Goal: Information Seeking & Learning: Learn about a topic

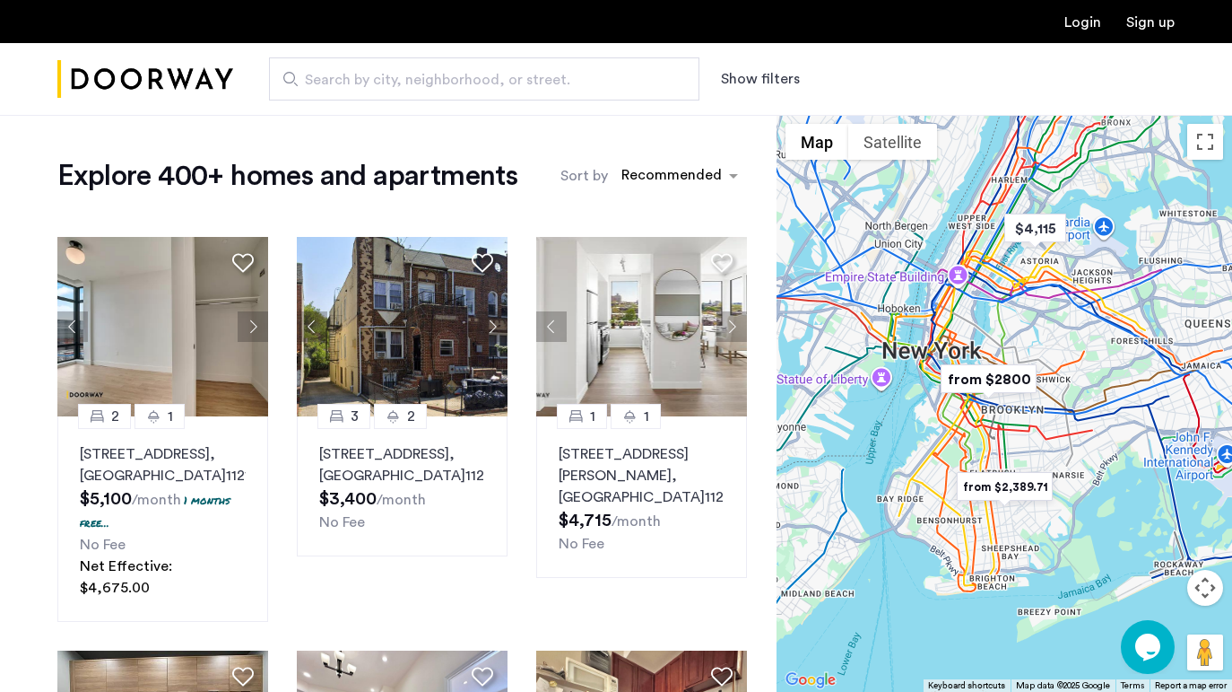
click at [990, 483] on img "from $2,389.71" at bounding box center [1005, 486] width 110 height 40
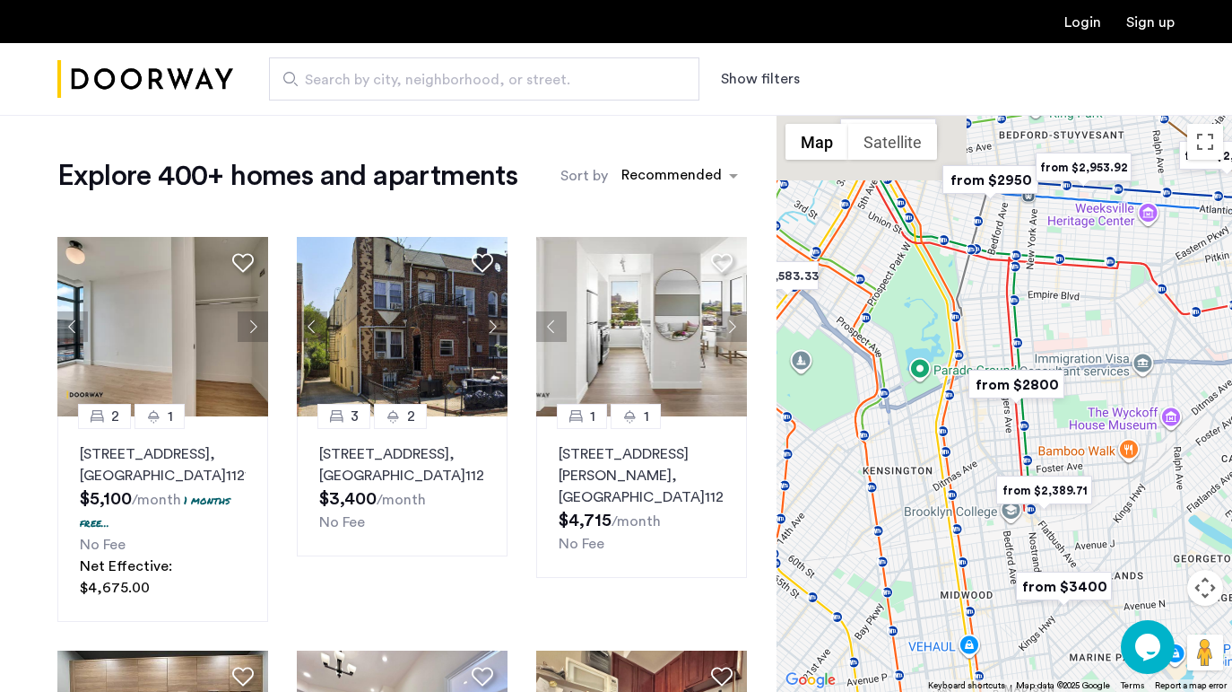
drag, startPoint x: 1016, startPoint y: 293, endPoint x: 997, endPoint y: 546, distance: 253.7
click at [997, 546] on div "To navigate, press the arrow keys." at bounding box center [1005, 403] width 456 height 577
click at [468, 84] on span "Search by city, neighborhood, or street." at bounding box center [477, 80] width 344 height 22
click at [468, 84] on input "Search by city, neighborhood, or street." at bounding box center [484, 78] width 431 height 43
click at [782, 75] on button "Show filters" at bounding box center [760, 79] width 79 height 22
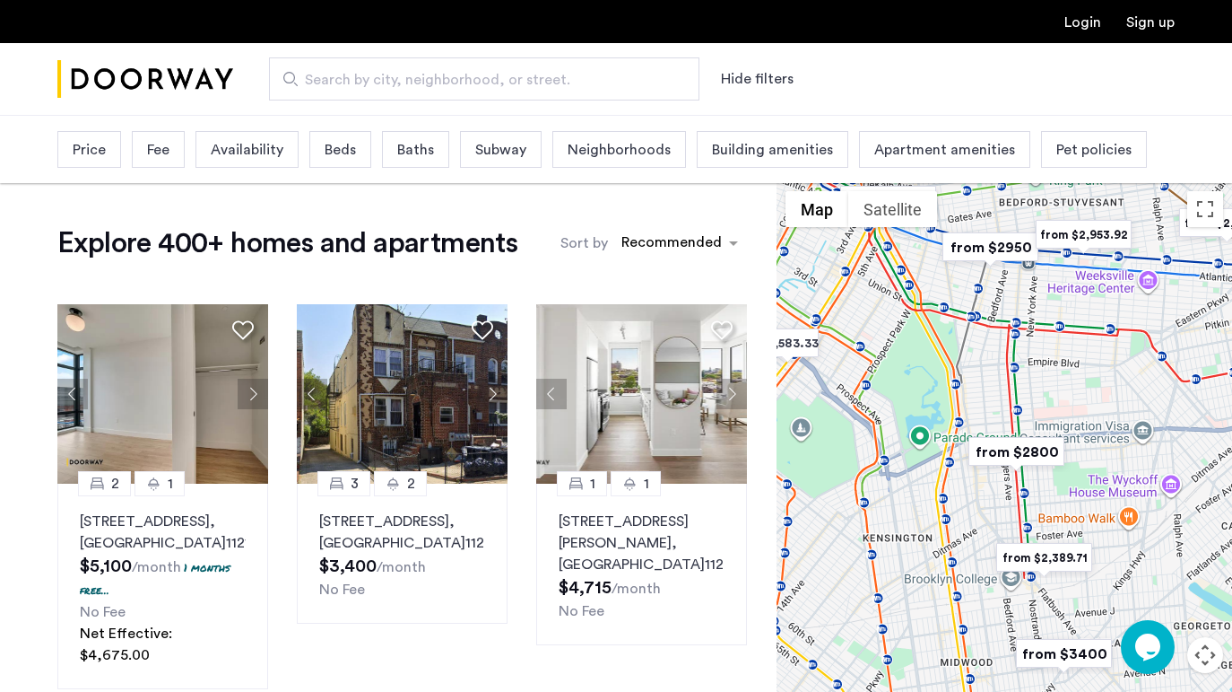
click at [353, 156] on span "Beds" at bounding box center [340, 150] width 31 height 22
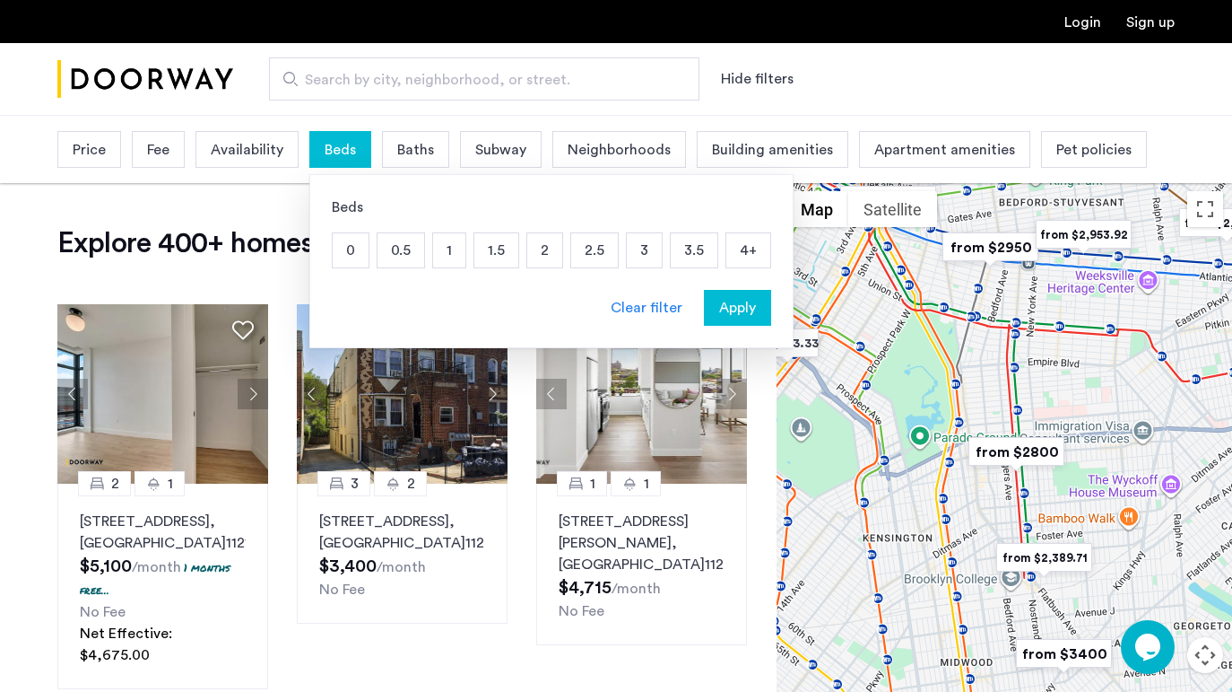
click at [494, 253] on p "1.5" at bounding box center [497, 250] width 44 height 34
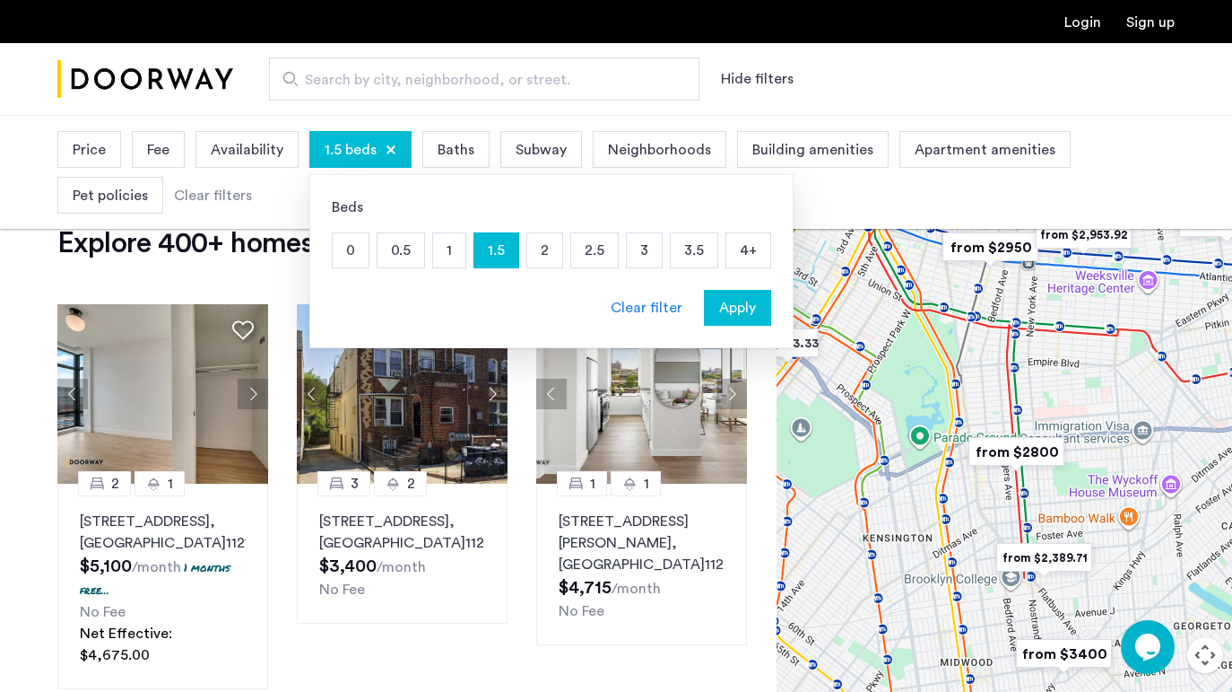
click at [545, 245] on p "2" at bounding box center [544, 250] width 35 height 34
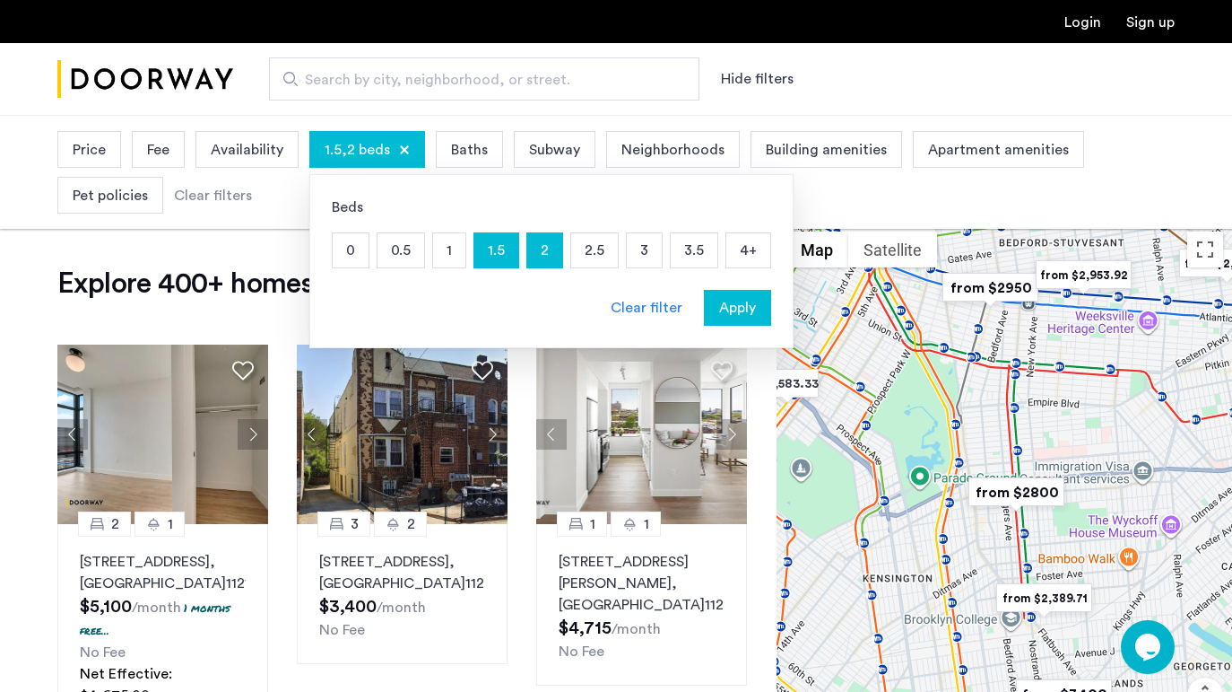
click at [759, 313] on div "Apply" at bounding box center [738, 308] width 57 height 22
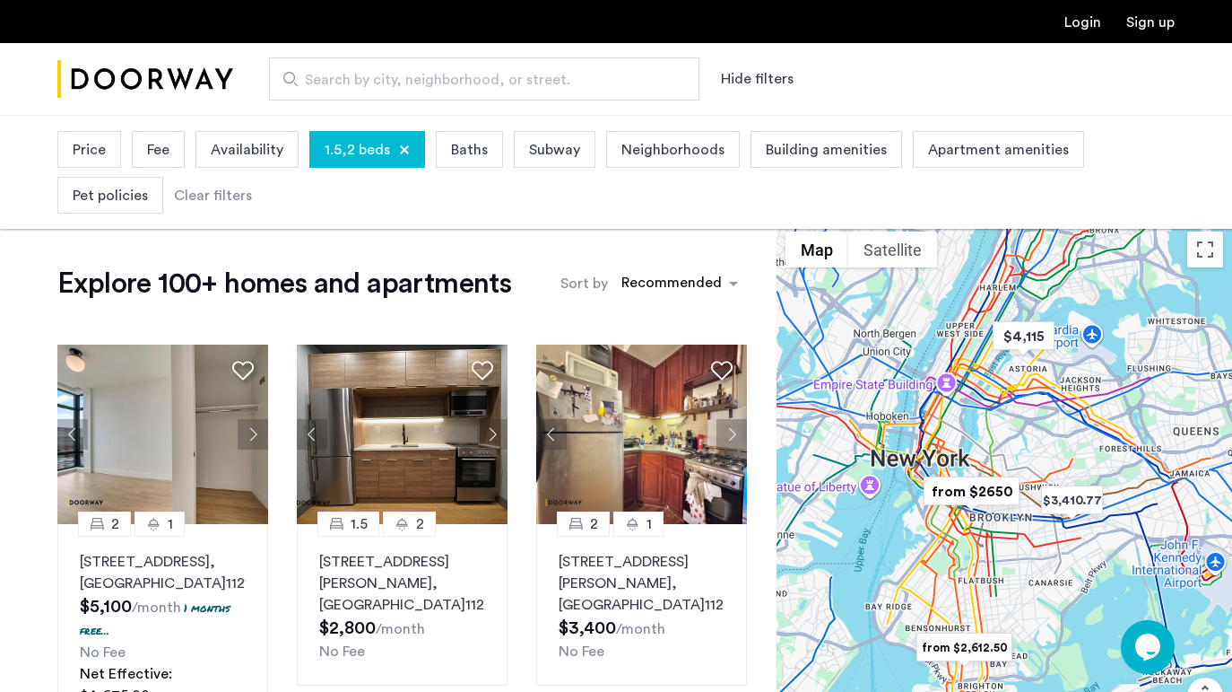
click at [100, 144] on span "Price" at bounding box center [89, 150] width 33 height 22
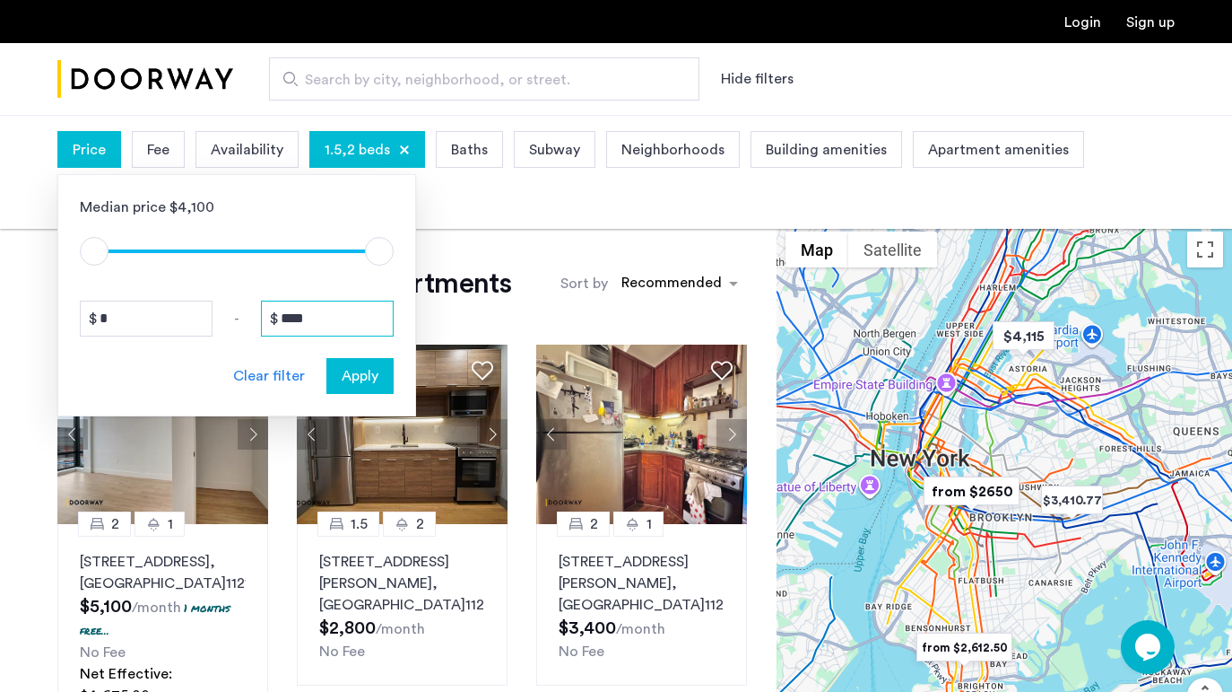
drag, startPoint x: 329, startPoint y: 320, endPoint x: 284, endPoint y: 317, distance: 45.0
click at [284, 317] on input "****" at bounding box center [327, 318] width 133 height 36
type input "*"
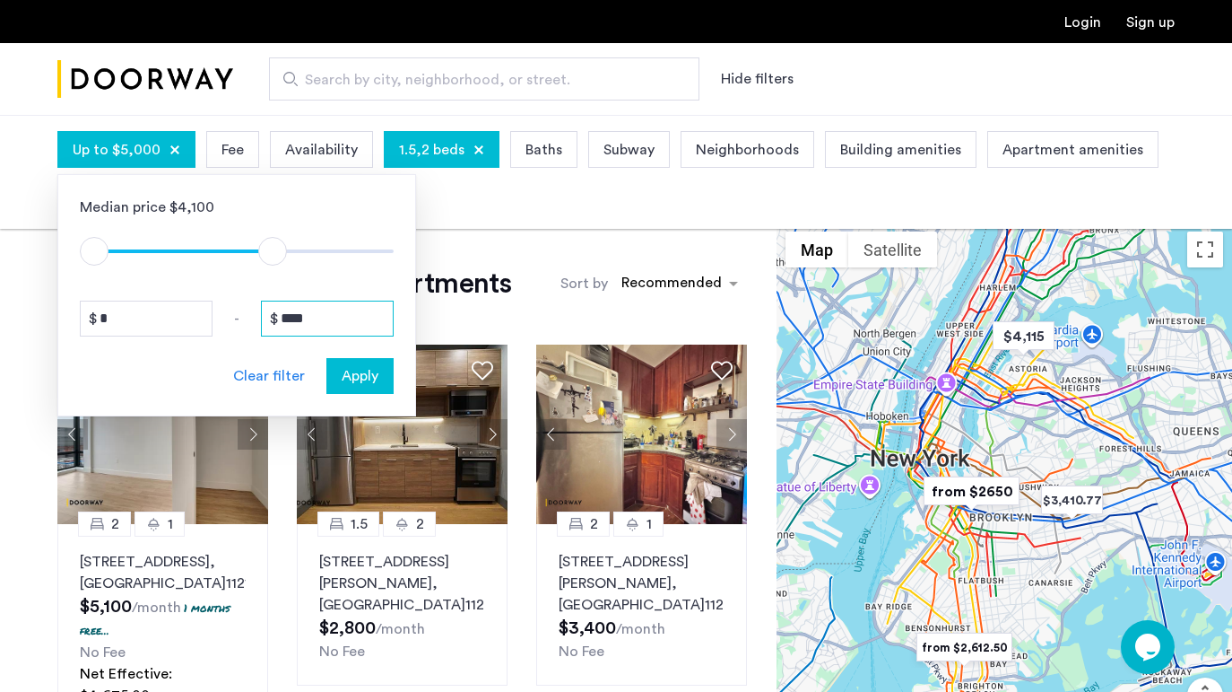
type input "****"
click at [351, 387] on button "Apply" at bounding box center [360, 376] width 67 height 36
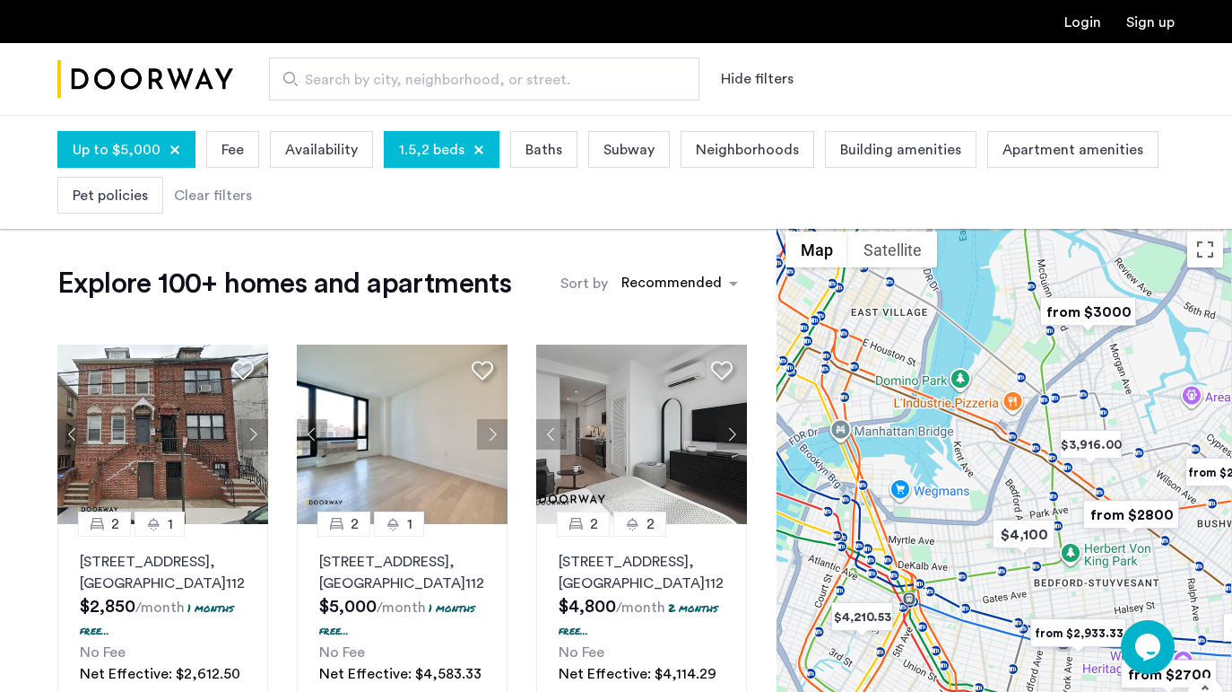
drag, startPoint x: 958, startPoint y: 480, endPoint x: 788, endPoint y: 398, distance: 188.2
click at [789, 398] on div "To navigate, press the arrow keys." at bounding box center [1005, 510] width 456 height 577
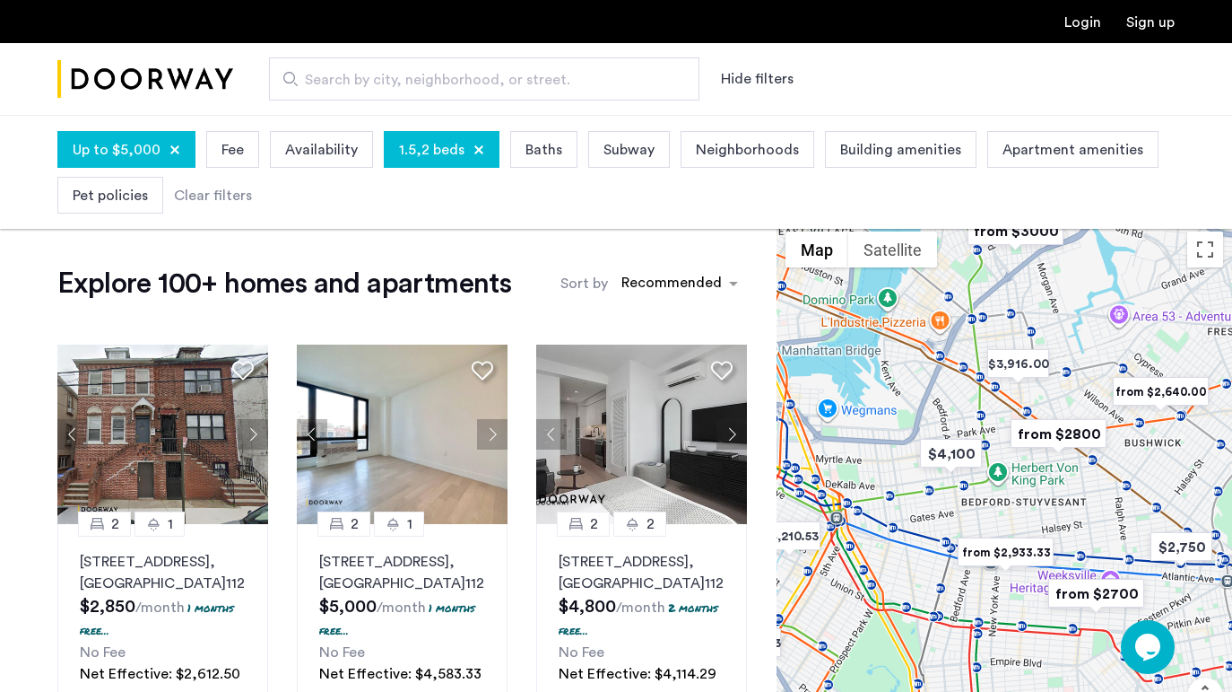
drag, startPoint x: 1017, startPoint y: 530, endPoint x: 1086, endPoint y: 509, distance: 72.1
click at [1086, 509] on div "To navigate, press the arrow keys." at bounding box center [1005, 510] width 456 height 577
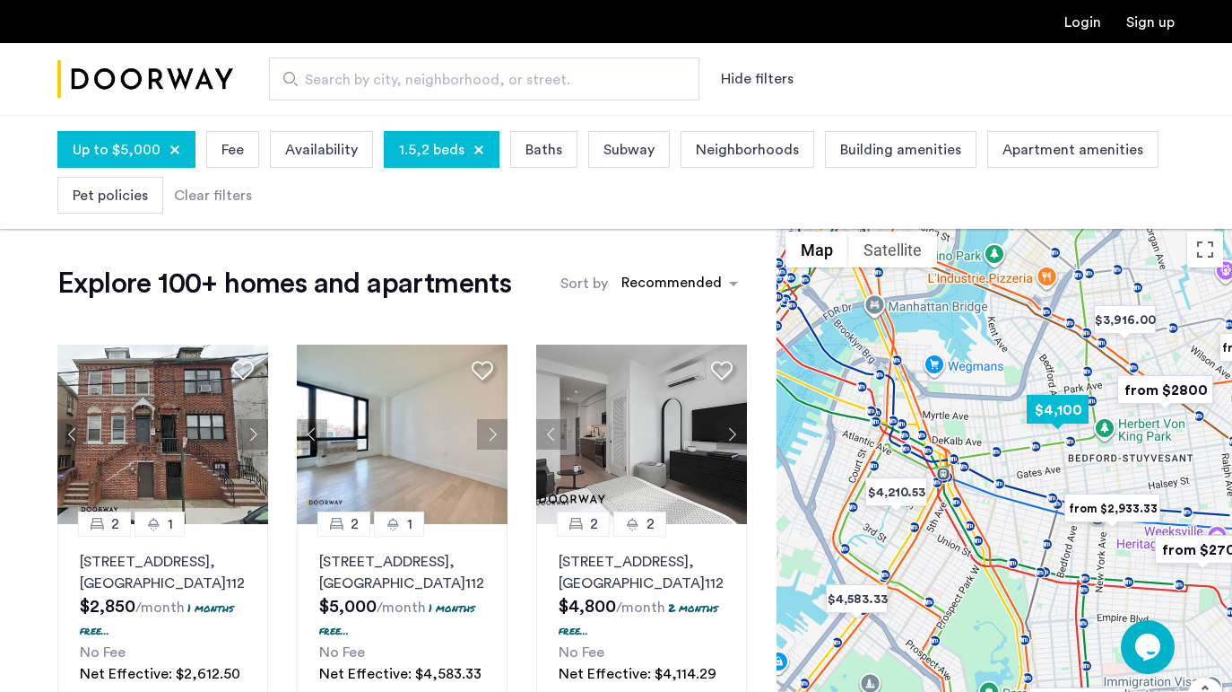
drag, startPoint x: 945, startPoint y: 479, endPoint x: 1063, endPoint y: 428, distance: 128.1
click at [1063, 428] on div "To navigate, press the arrow keys." at bounding box center [1005, 510] width 456 height 577
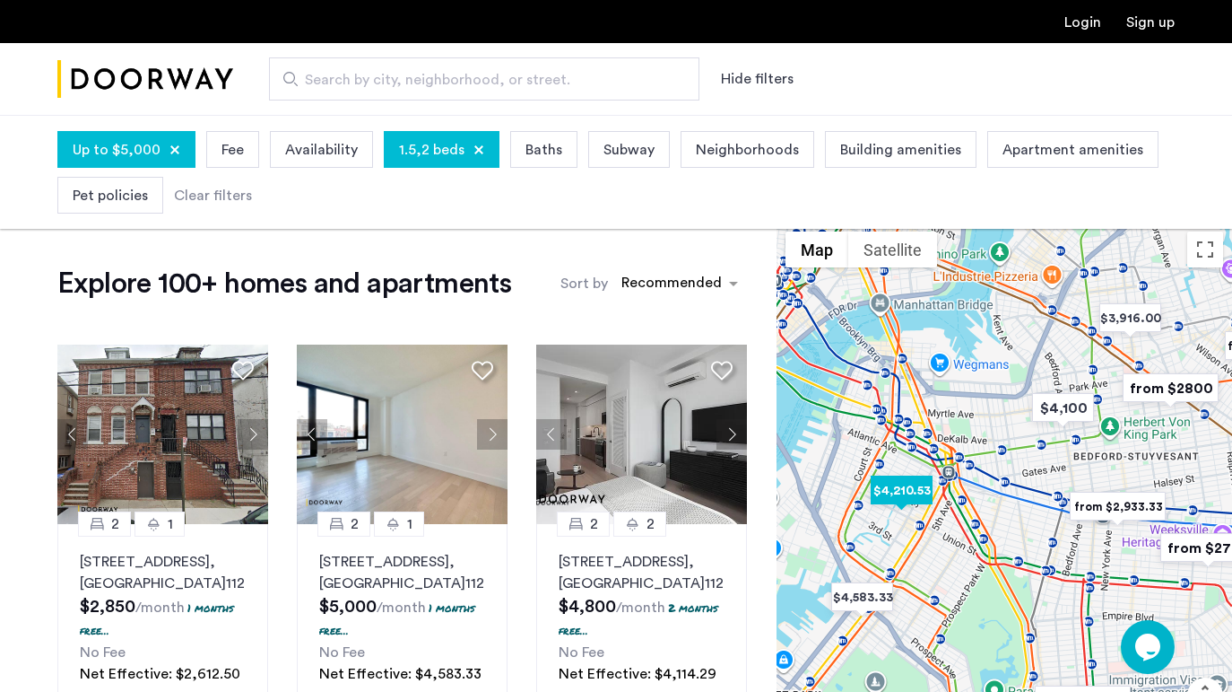
click at [916, 498] on img "$4,210.53" at bounding box center [902, 490] width 76 height 40
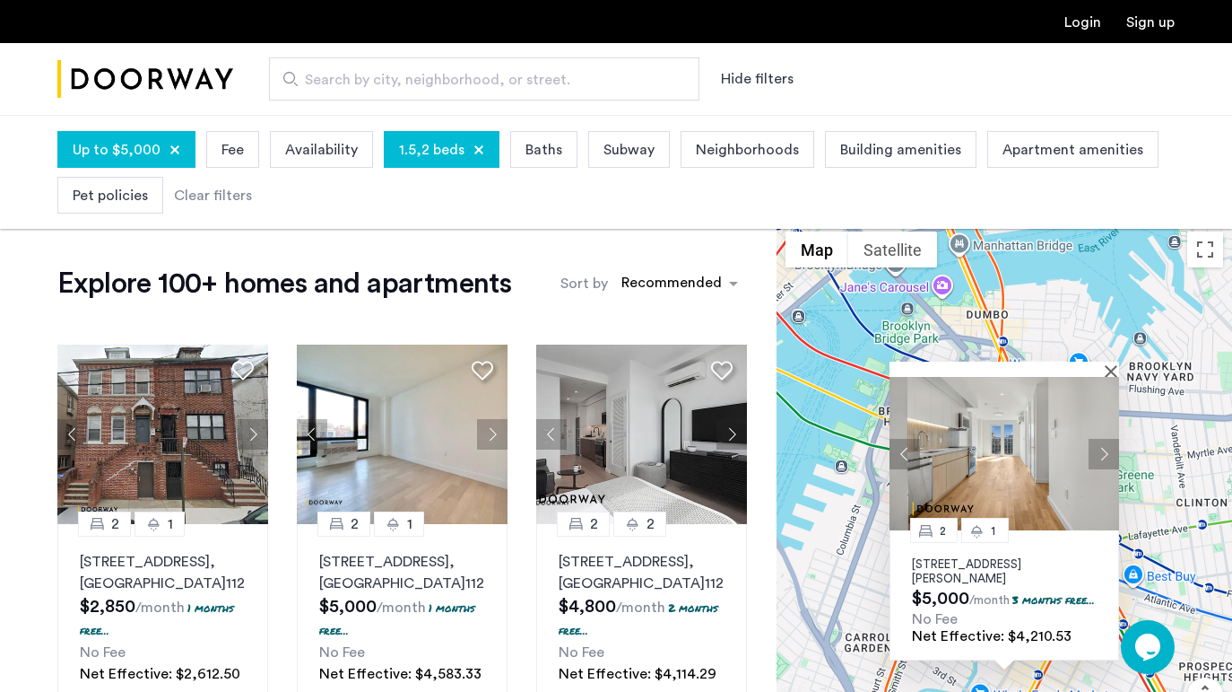
click at [1119, 432] on div "2 1 [STREET_ADDRESS][PERSON_NAME] $5,000 /month 3 months free... No Fee Net Eff…" at bounding box center [1005, 510] width 456 height 577
click at [1105, 438] on button "Next apartment" at bounding box center [1104, 453] width 30 height 30
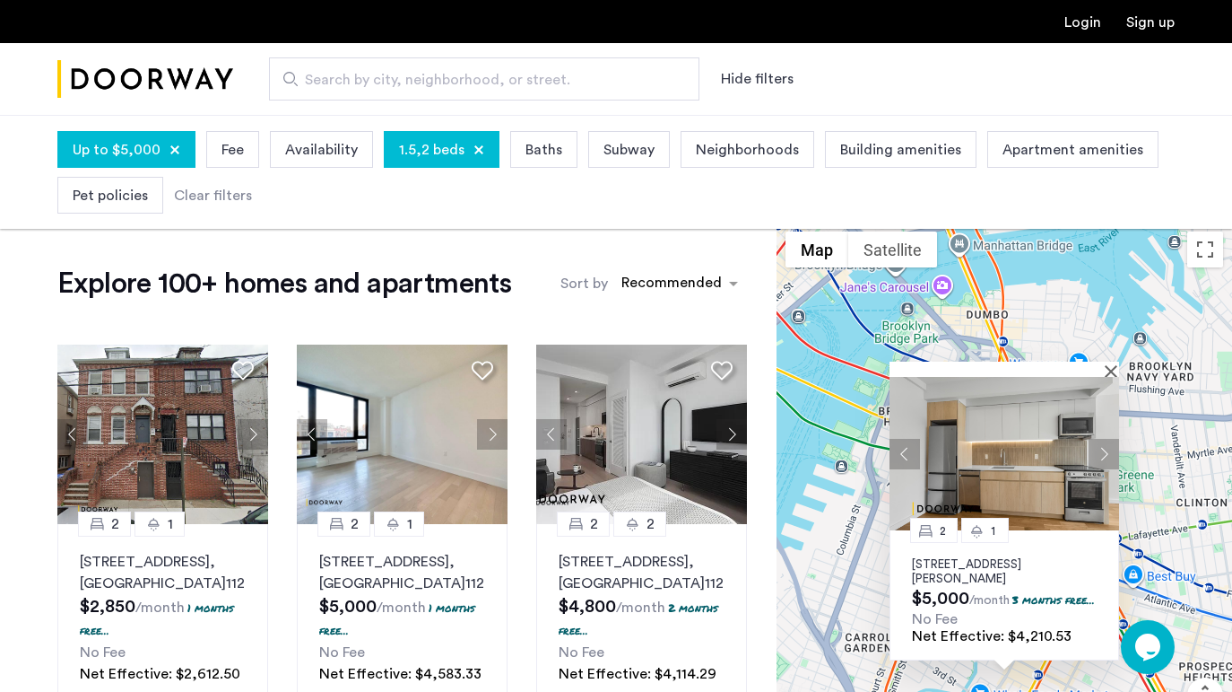
click at [1106, 448] on button "Next apartment" at bounding box center [1104, 453] width 30 height 30
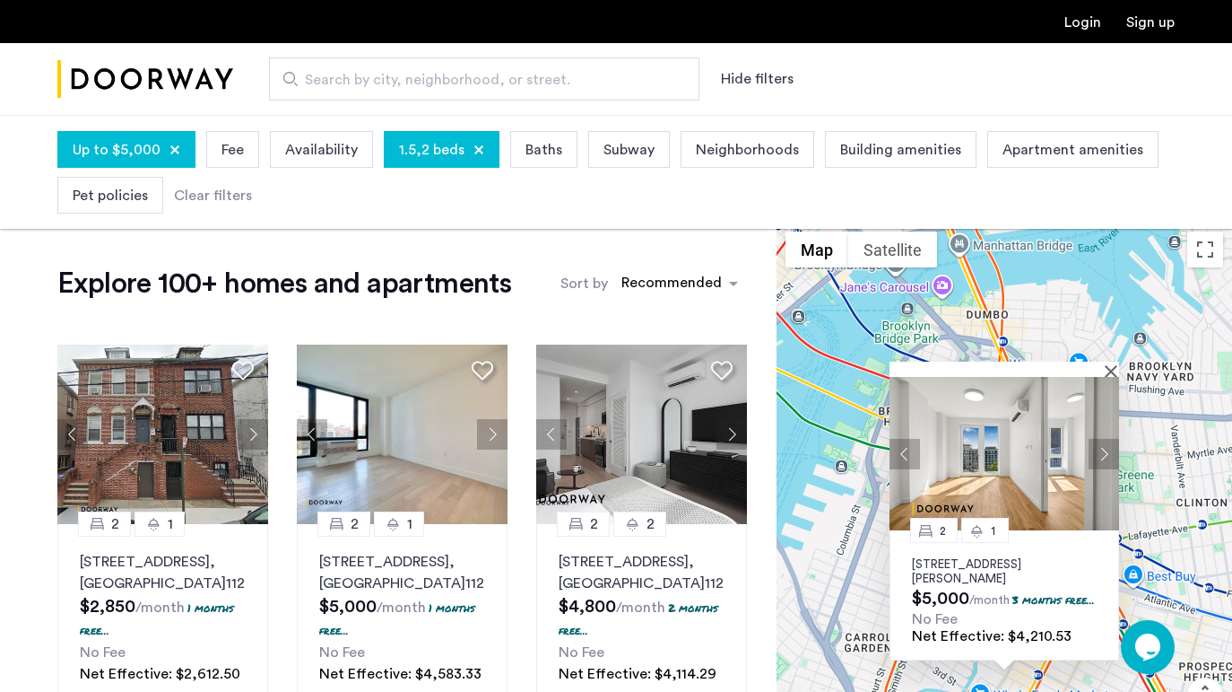
click at [1010, 557] on p "[STREET_ADDRESS][PERSON_NAME]" at bounding box center [1004, 571] width 185 height 29
click at [1110, 364] on button "Close" at bounding box center [1115, 370] width 13 height 13
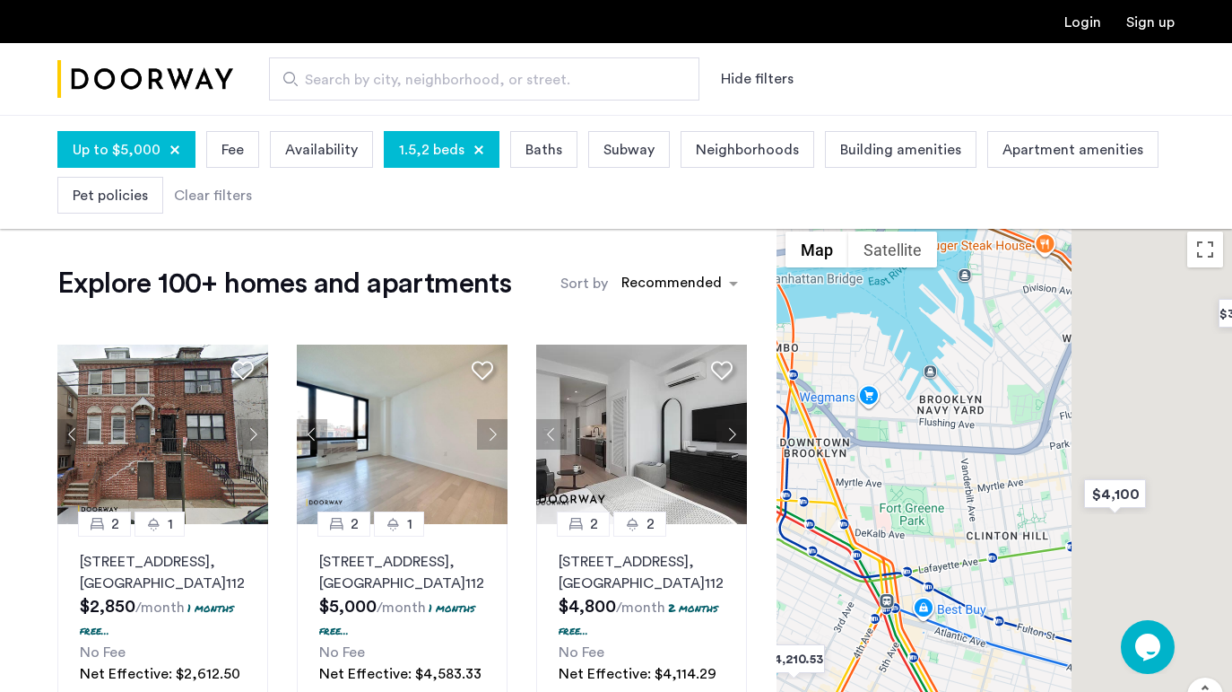
drag, startPoint x: 1152, startPoint y: 354, endPoint x: 786, endPoint y: 500, distance: 393.8
click at [786, 500] on div at bounding box center [1005, 510] width 456 height 577
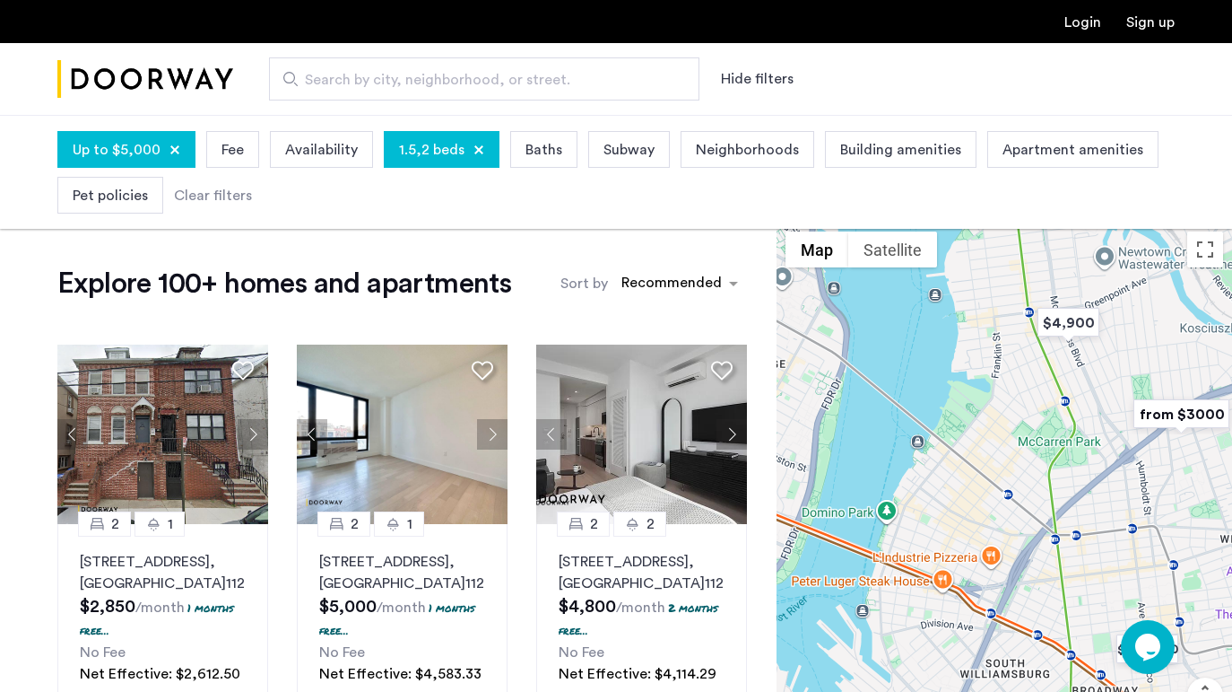
drag, startPoint x: 831, startPoint y: 483, endPoint x: 1075, endPoint y: 535, distance: 249.5
click at [1075, 535] on div at bounding box center [1005, 510] width 456 height 577
click at [1067, 326] on img "$4,900" at bounding box center [1069, 322] width 76 height 40
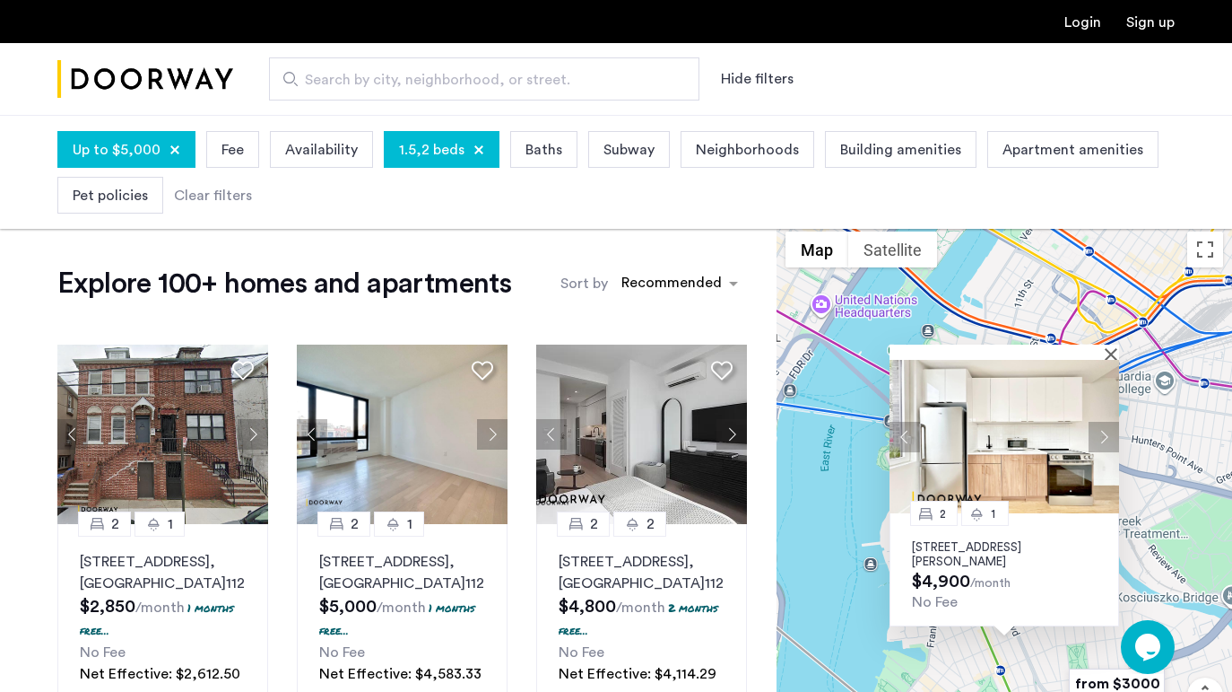
click at [1098, 431] on button "Next apartment" at bounding box center [1104, 436] width 30 height 30
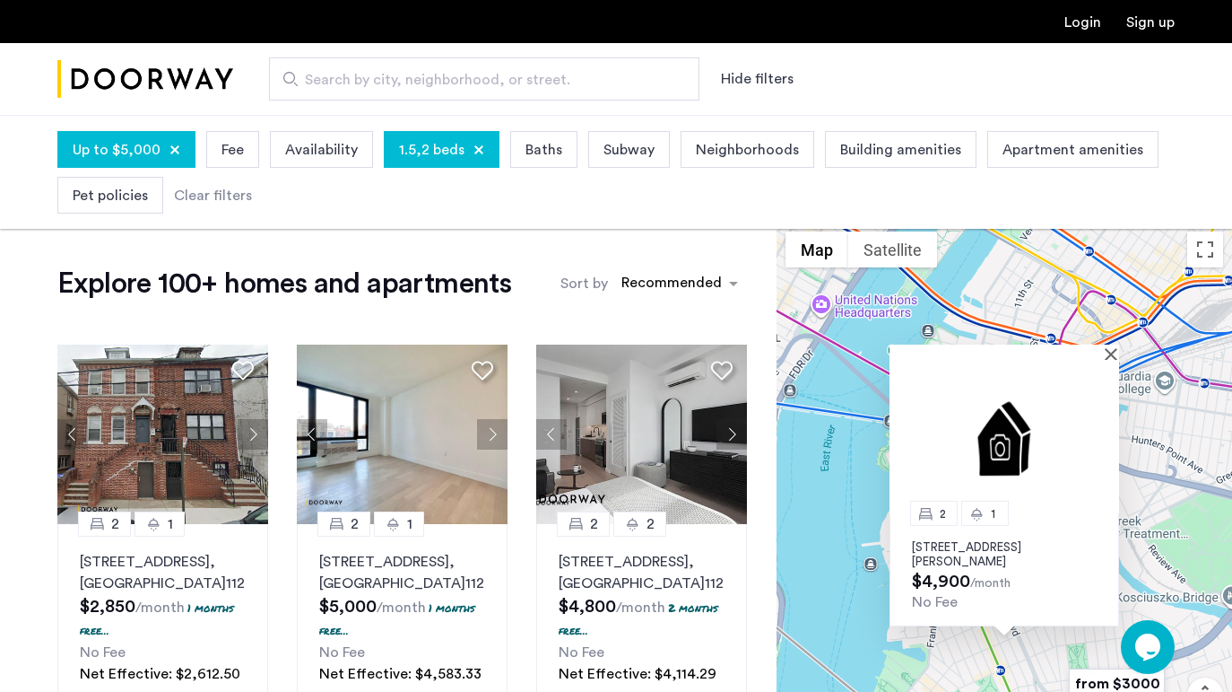
click at [1098, 431] on img at bounding box center [1005, 436] width 230 height 153
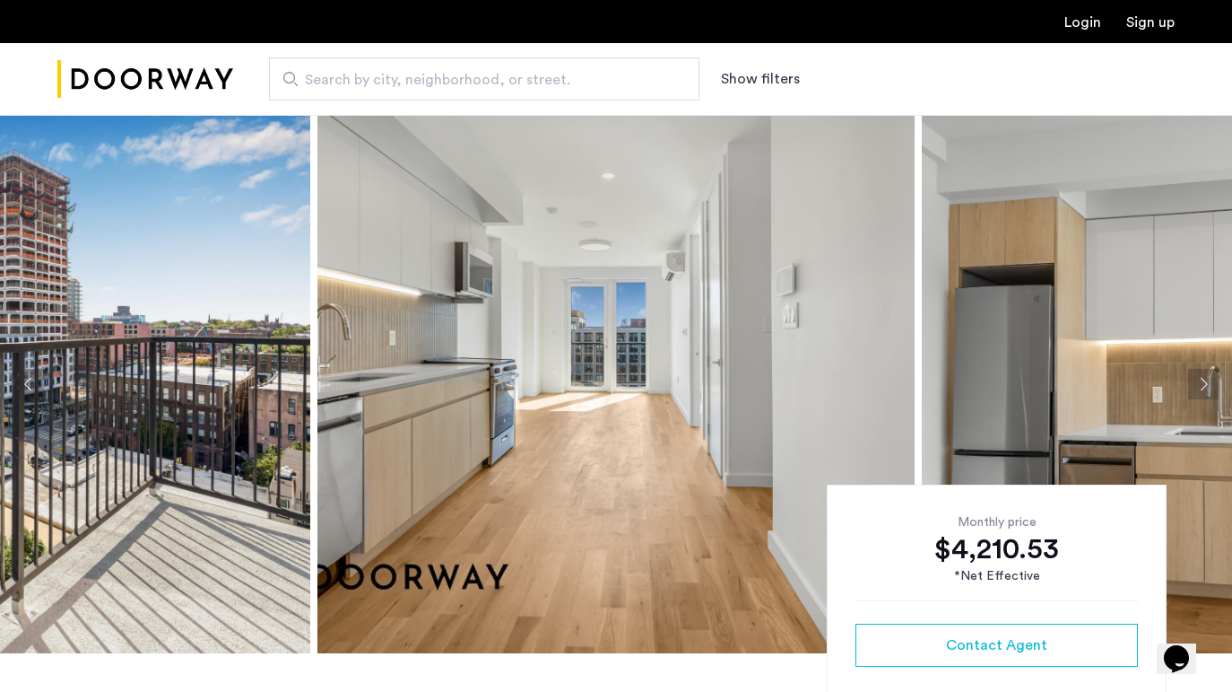
click at [1202, 388] on button "Next apartment" at bounding box center [1204, 384] width 30 height 30
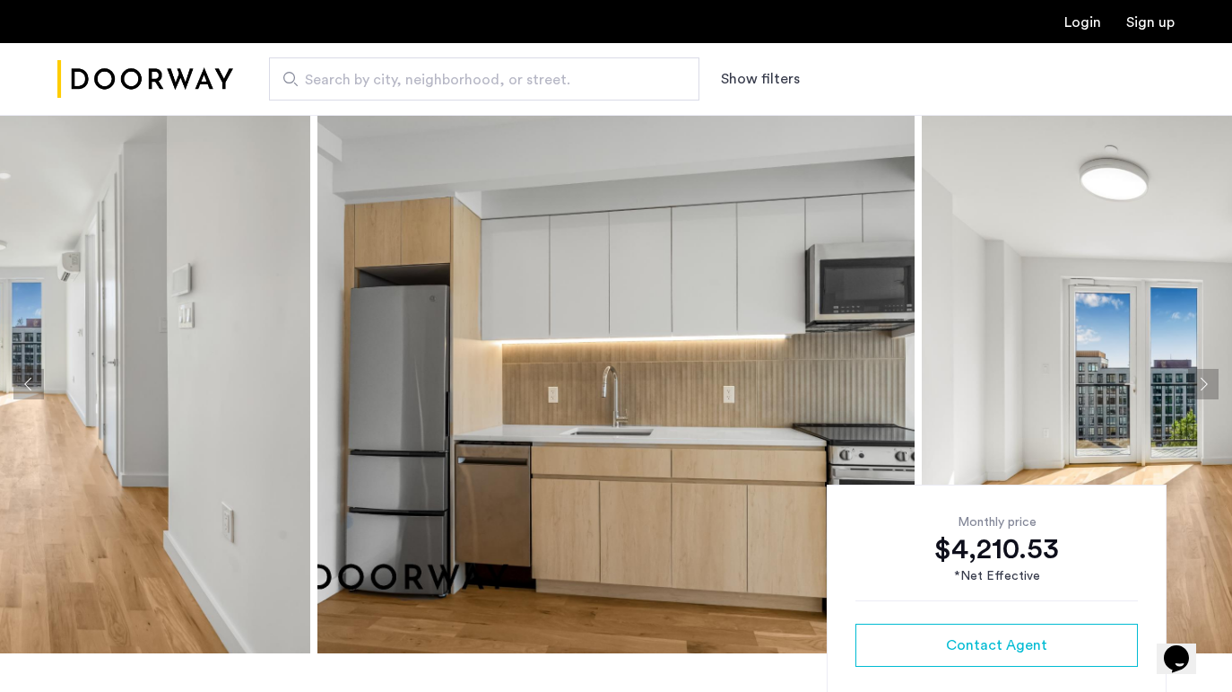
click at [1202, 388] on button "Next apartment" at bounding box center [1204, 384] width 30 height 30
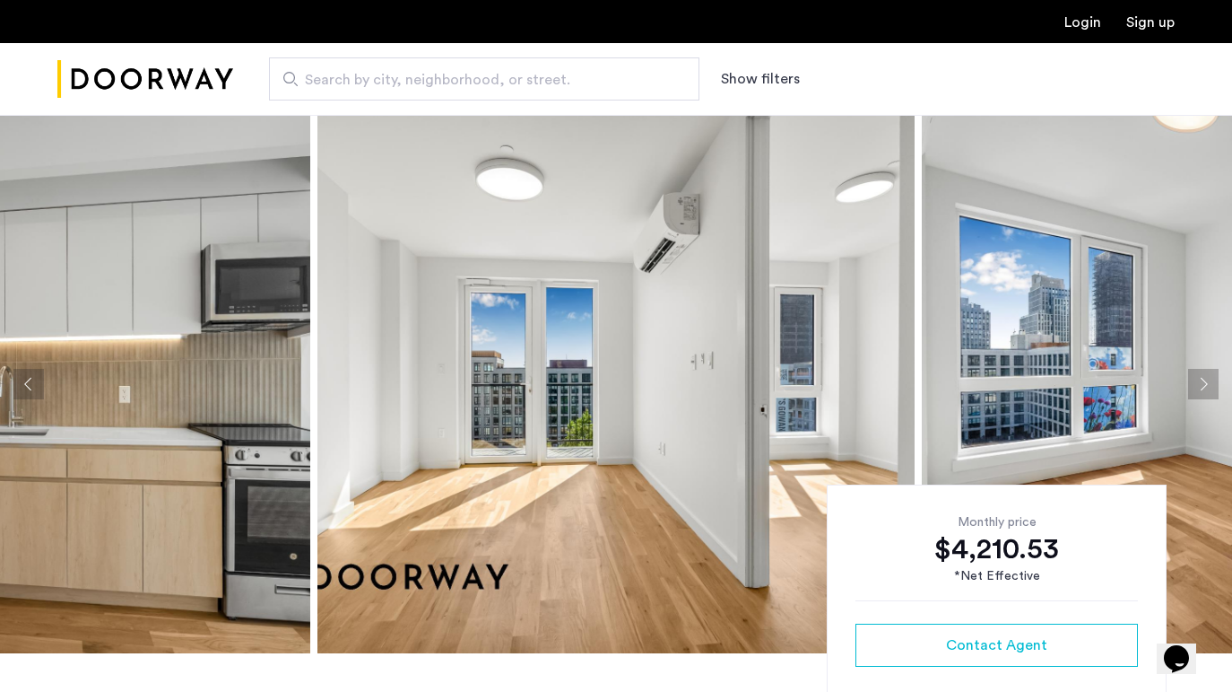
click at [1202, 388] on button "Next apartment" at bounding box center [1204, 384] width 30 height 30
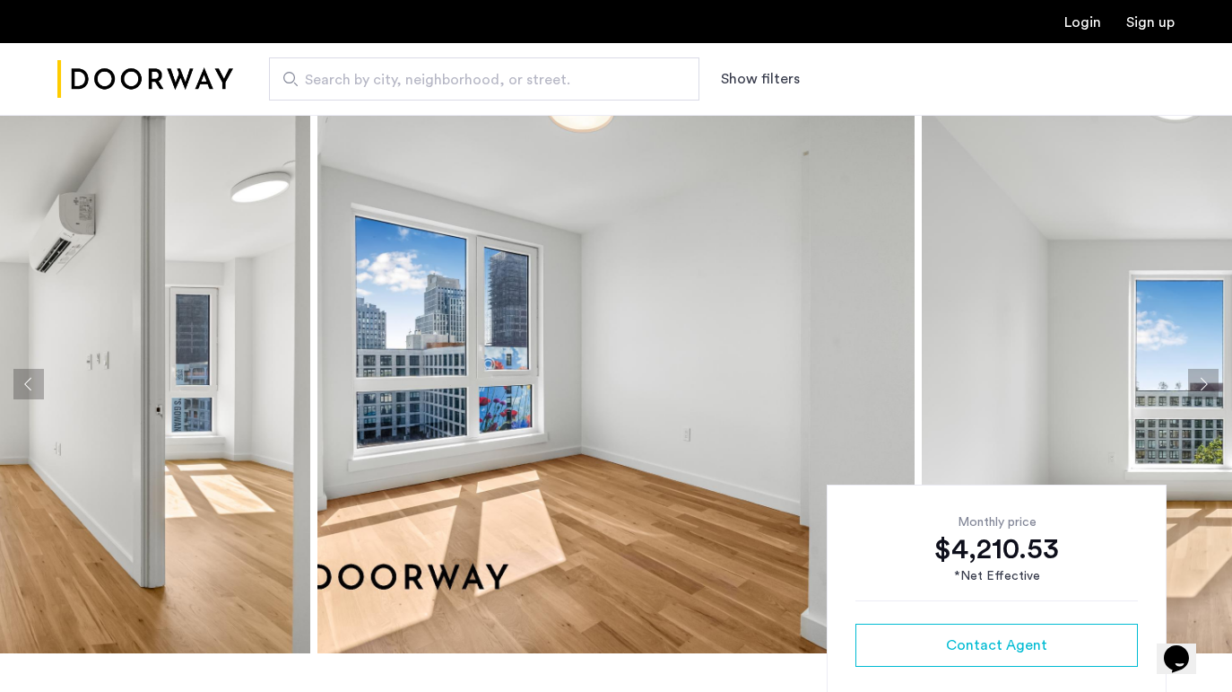
click at [1202, 388] on button "Next apartment" at bounding box center [1204, 384] width 30 height 30
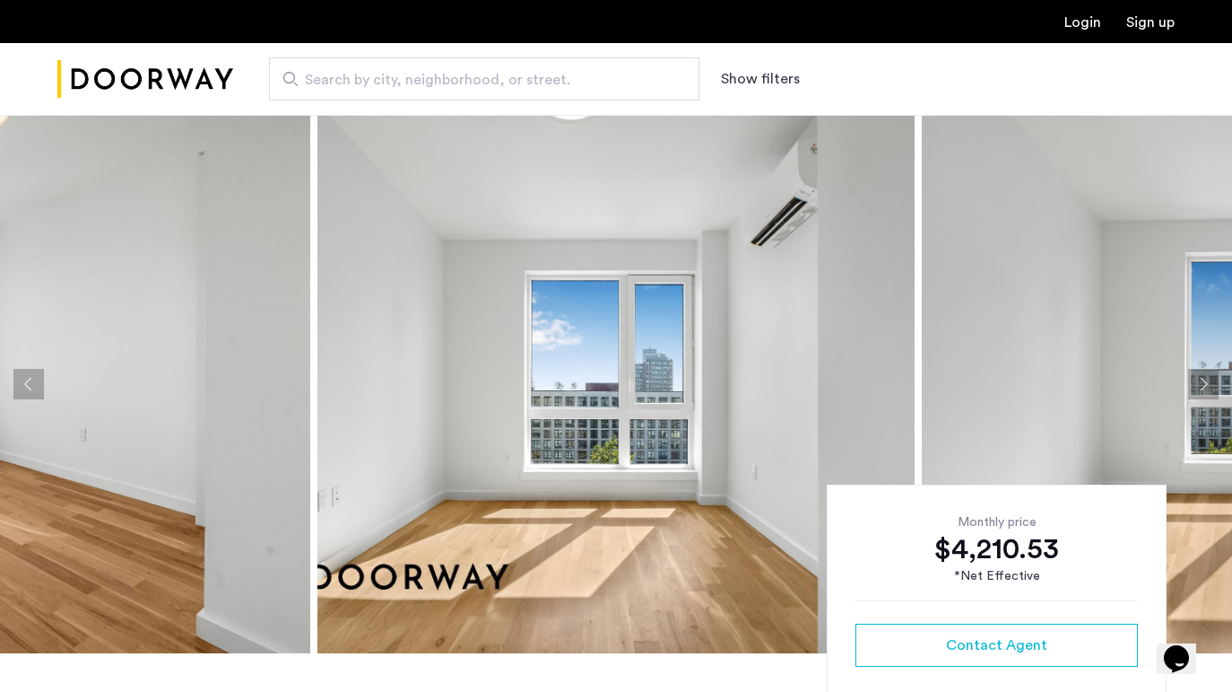
click at [1202, 388] on button "Next apartment" at bounding box center [1204, 384] width 30 height 30
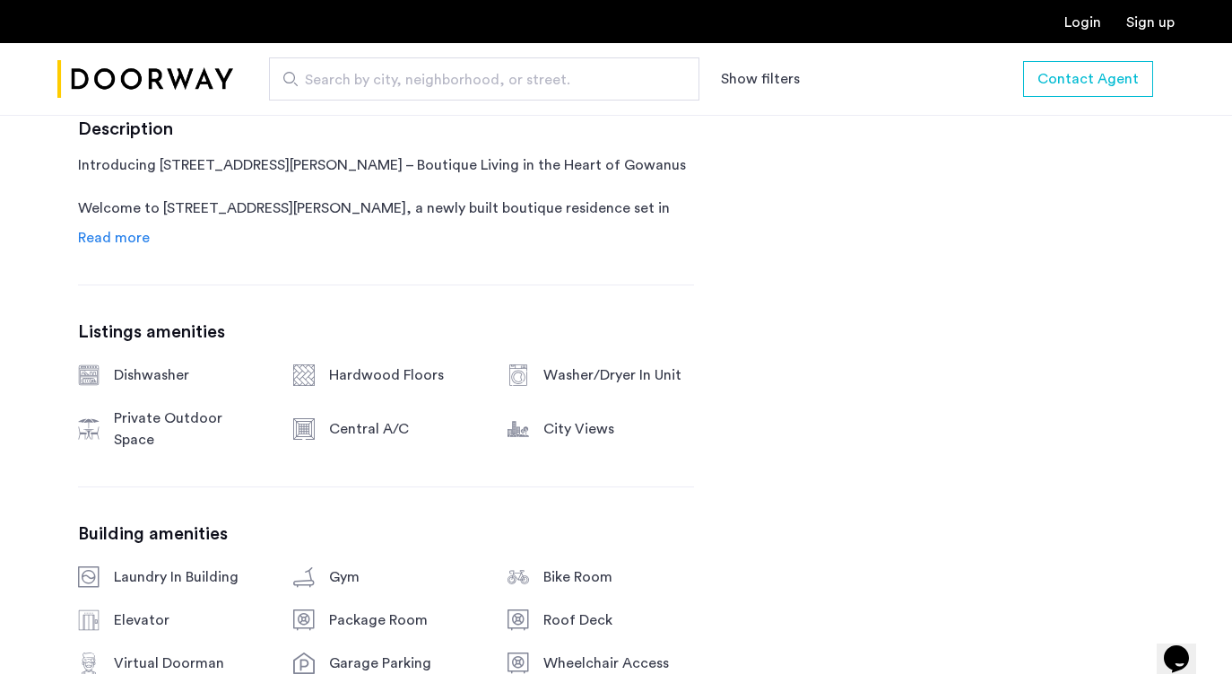
scroll to position [976, 0]
click at [129, 238] on span "Read more" at bounding box center [114, 238] width 72 height 14
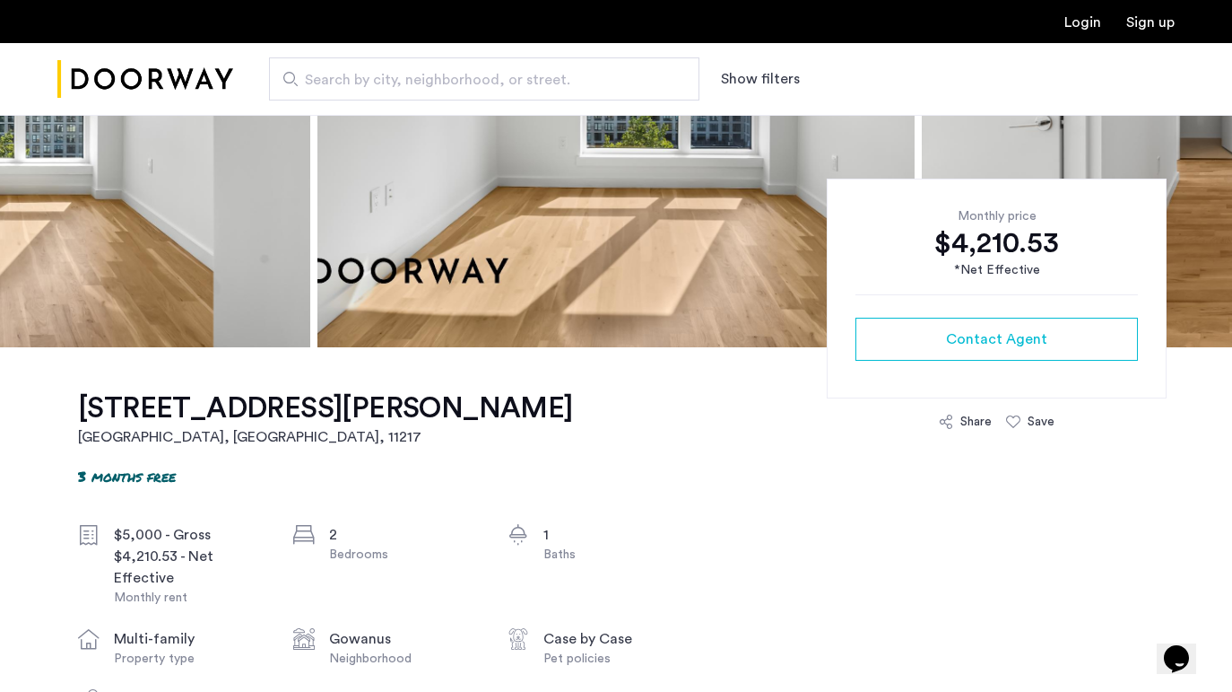
scroll to position [318, 0]
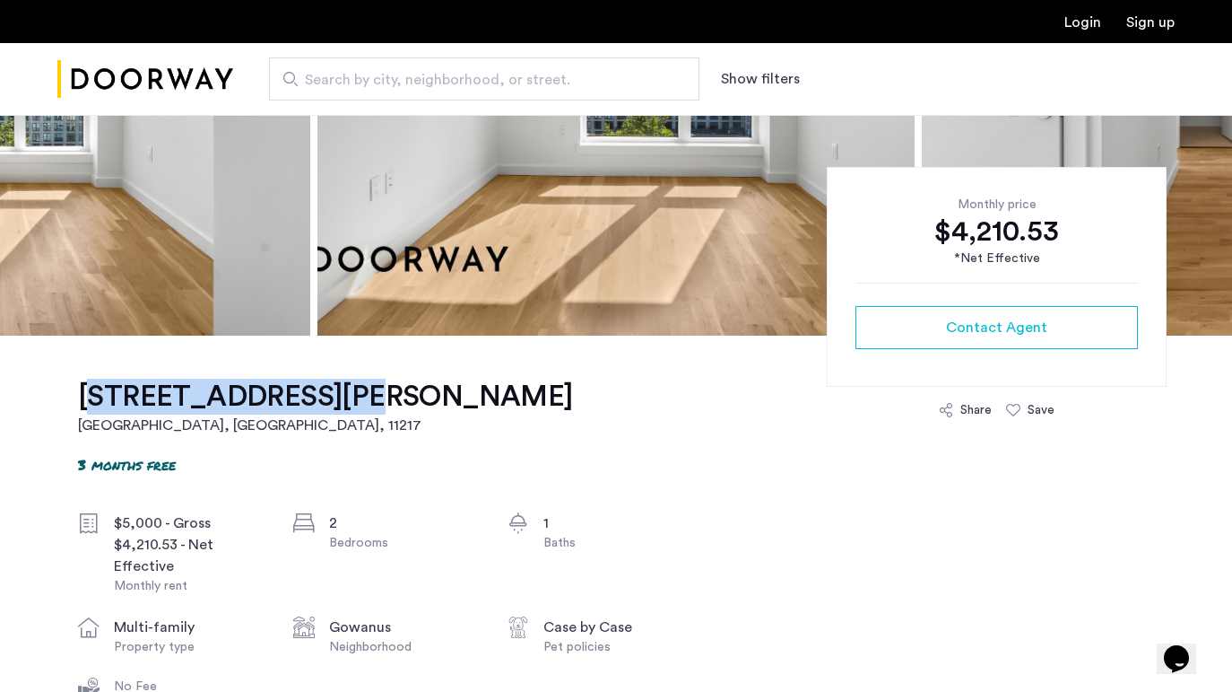
drag, startPoint x: 54, startPoint y: 388, endPoint x: 310, endPoint y: 397, distance: 256.7
copy h1 "558 Sackett Street"
